Goal: Information Seeking & Learning: Learn about a topic

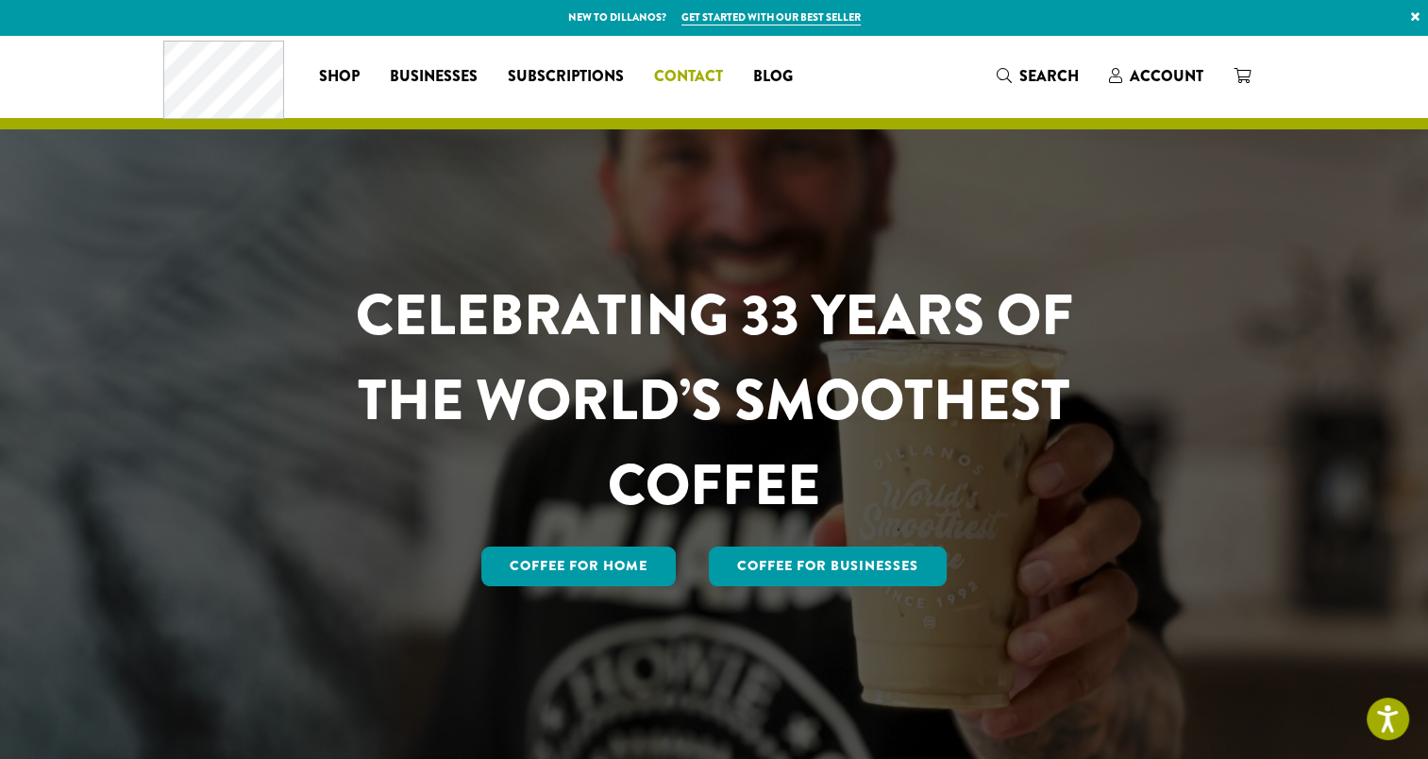
click at [685, 79] on span "Contact" at bounding box center [688, 77] width 69 height 24
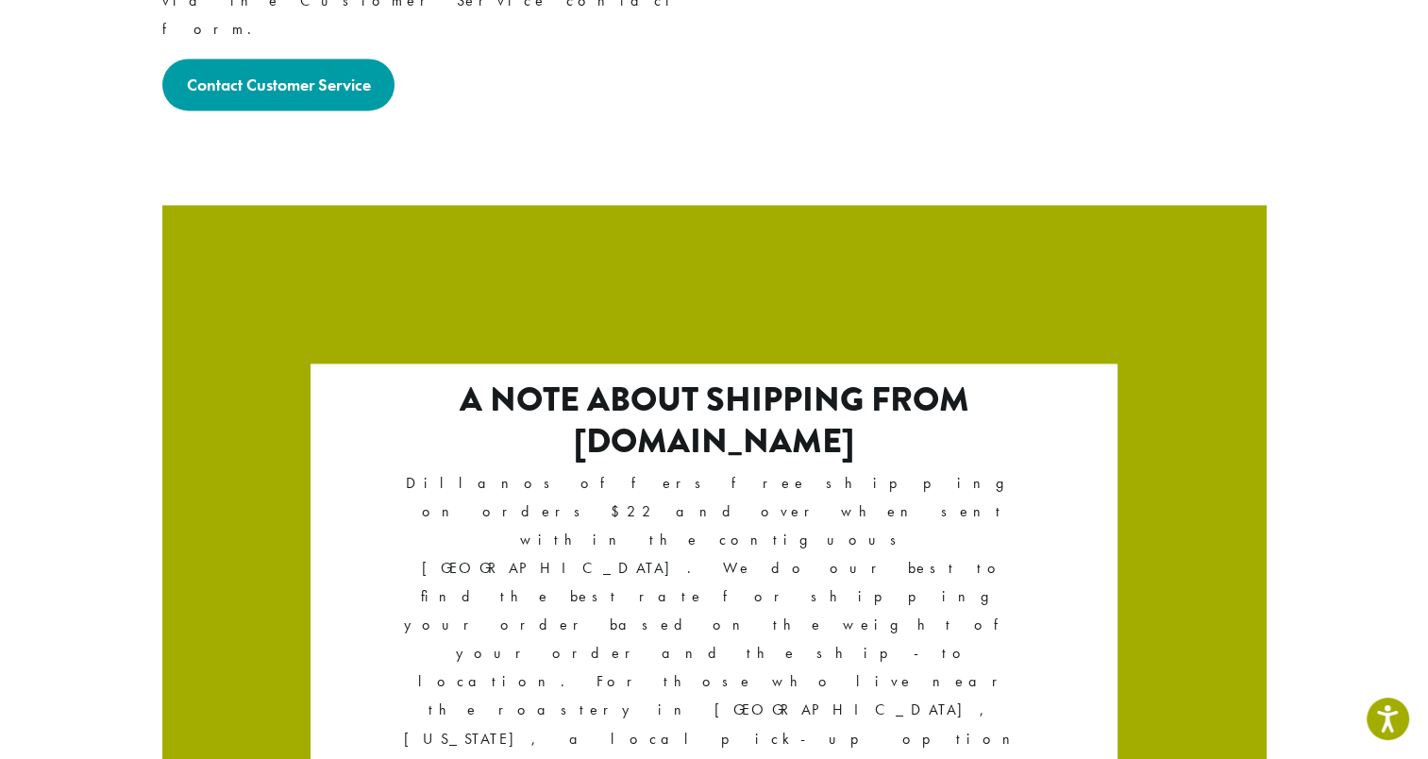
scroll to position [3228, 0]
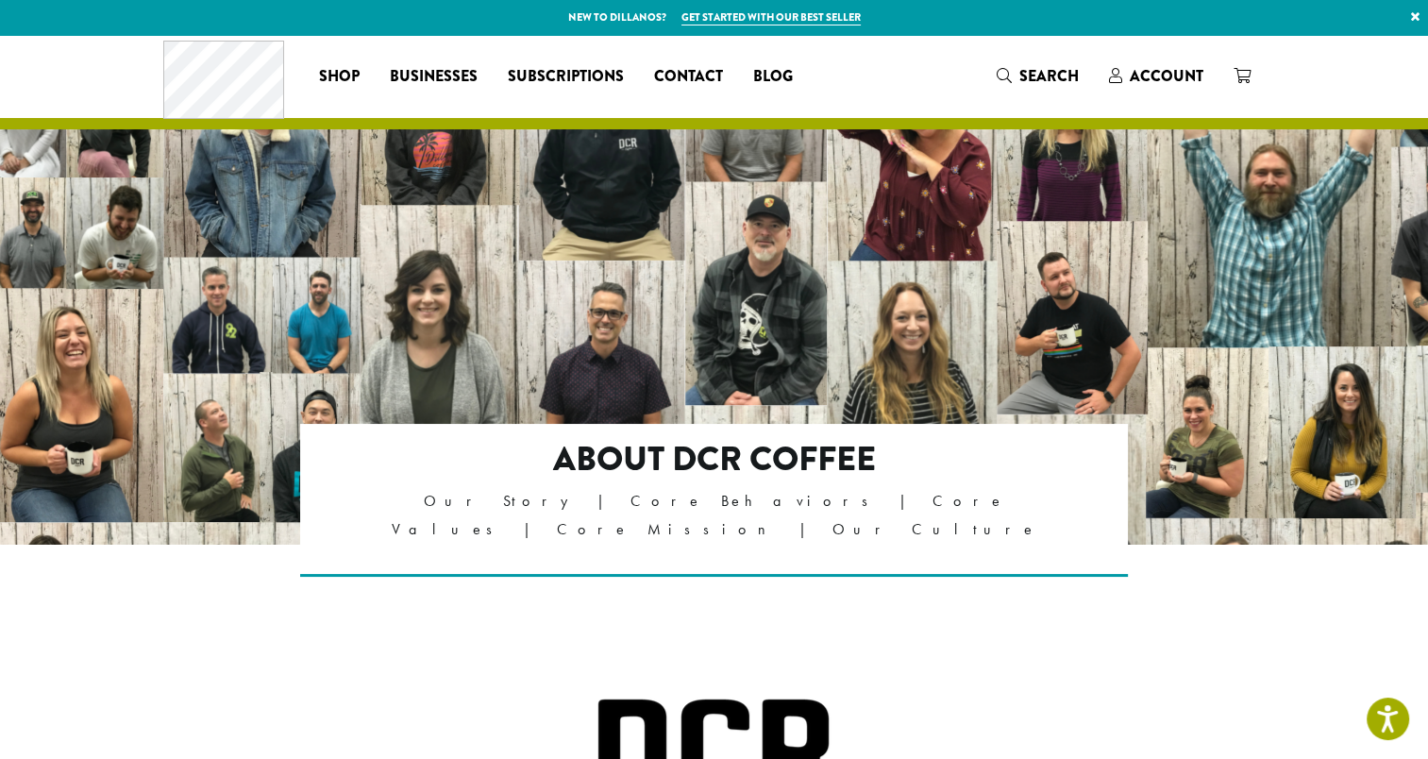
click at [531, 507] on p "Our Story | Core Behaviors | Core Values | Core Mission | Our Culture" at bounding box center [714, 515] width 666 height 57
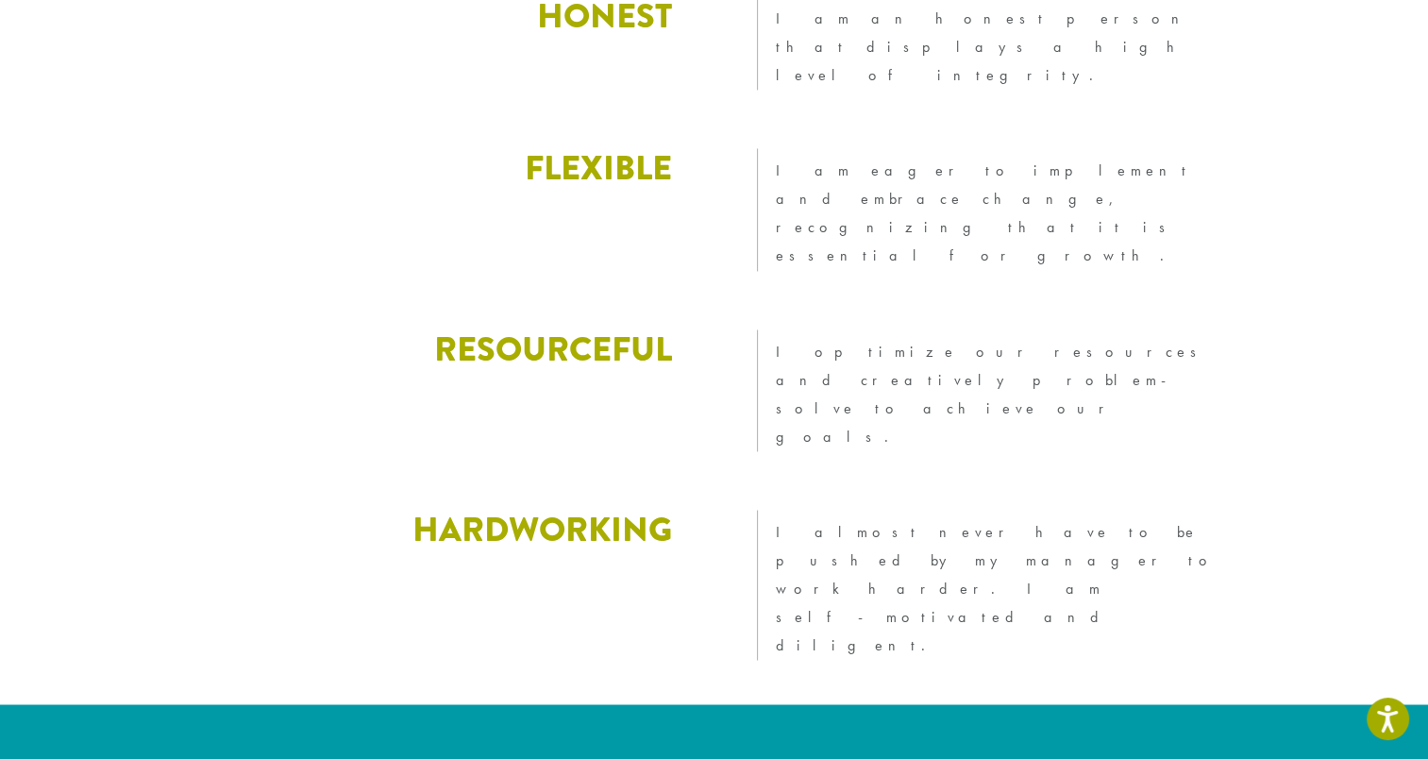
scroll to position [2895, 0]
